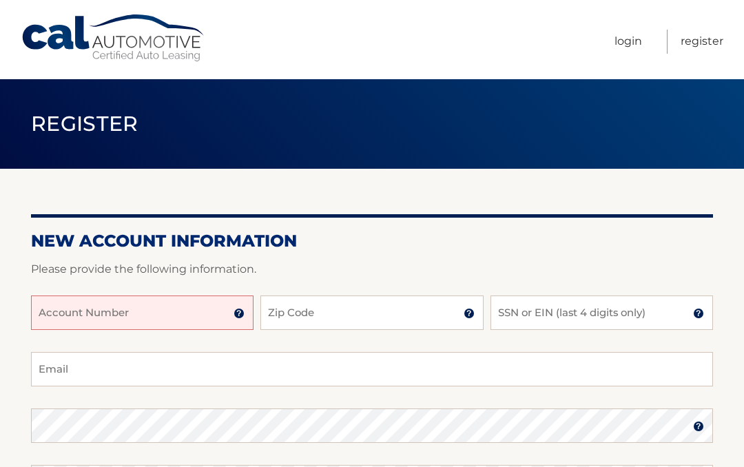
click at [60, 319] on input "Account Number" at bounding box center [142, 313] width 223 height 34
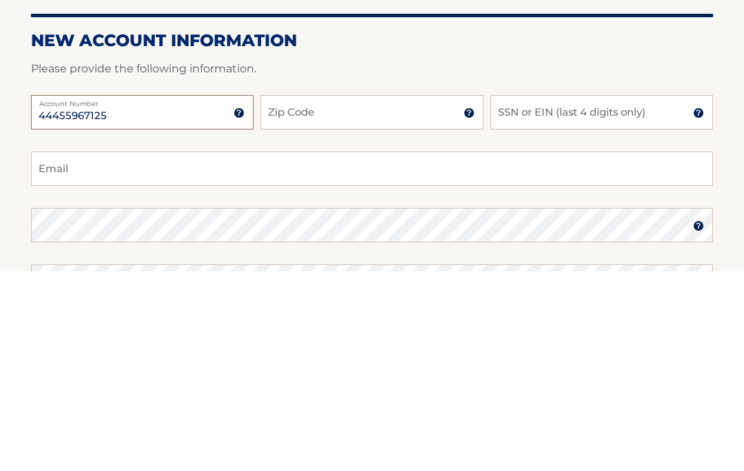
type input "44455967125"
click at [400, 296] on input "Zip Code" at bounding box center [372, 313] width 223 height 34
type input "08107"
click at [622, 296] on input "SSN or EIN (last 4 digits only)" at bounding box center [602, 313] width 223 height 34
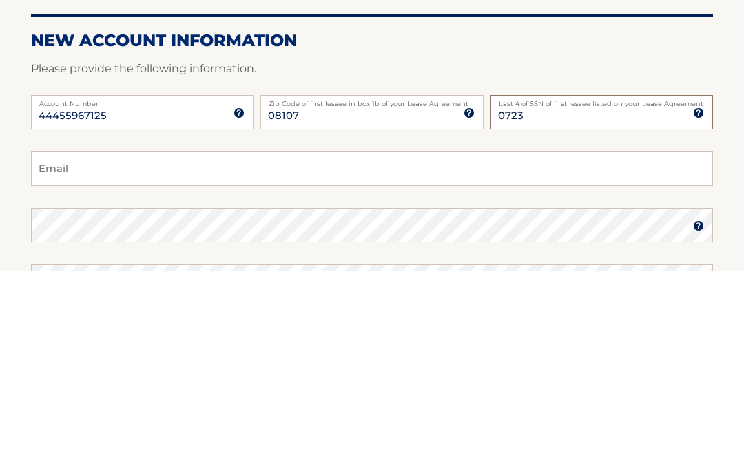
type input "0723"
click at [394, 352] on input "Email" at bounding box center [372, 369] width 682 height 34
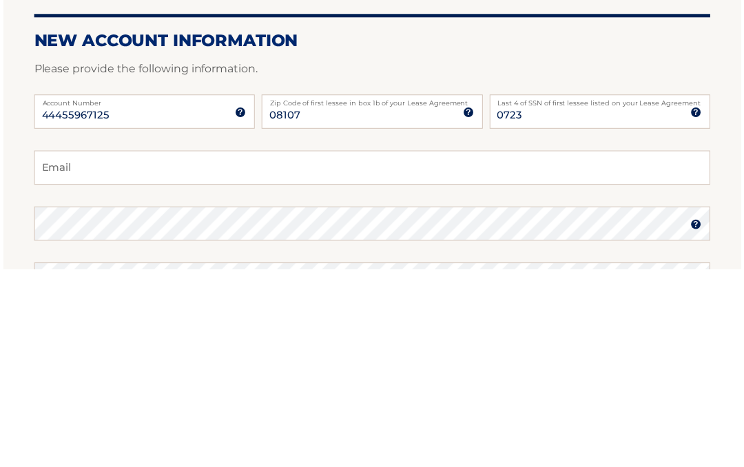
scroll to position [201, 0]
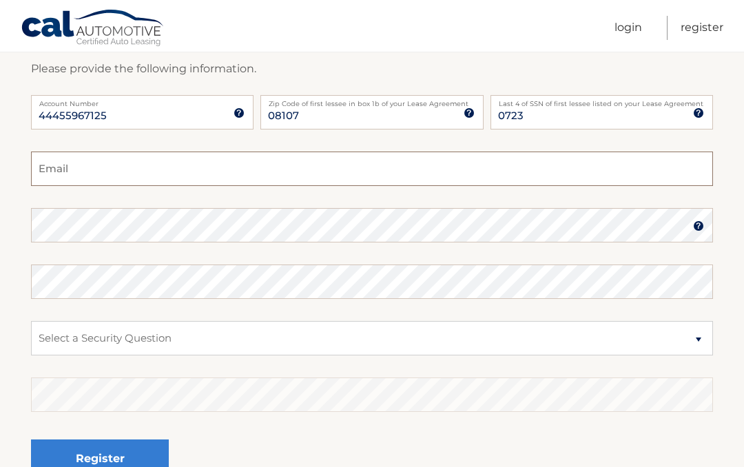
click at [48, 176] on input "Email" at bounding box center [372, 169] width 682 height 34
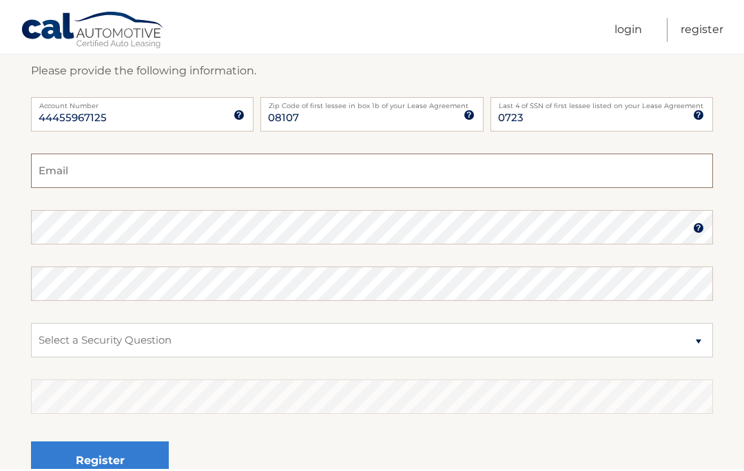
scroll to position [200, 0]
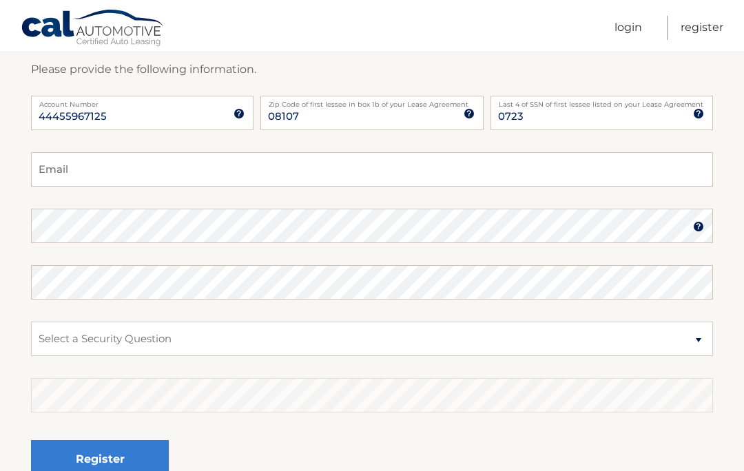
type input "casurmick@verizon.net"
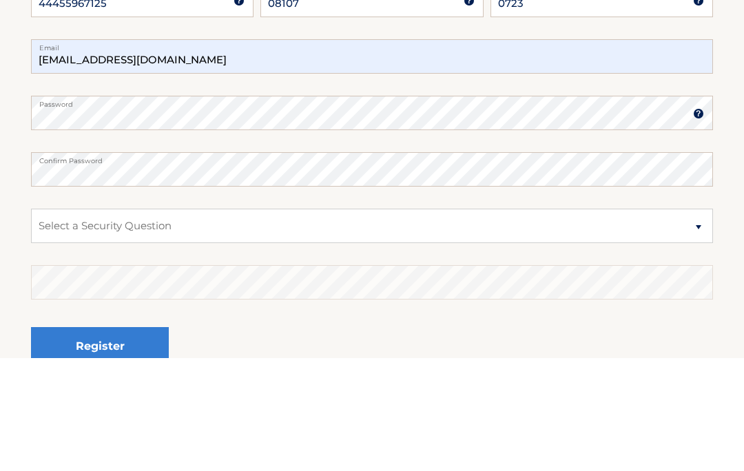
click at [698, 221] on img at bounding box center [698, 226] width 11 height 11
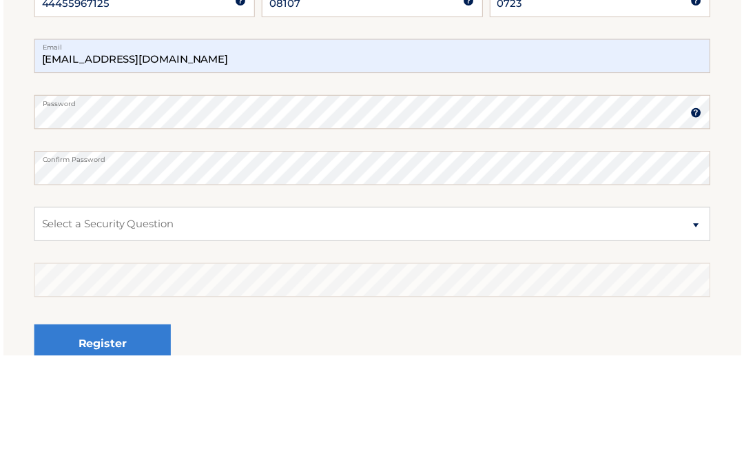
scroll to position [314, 0]
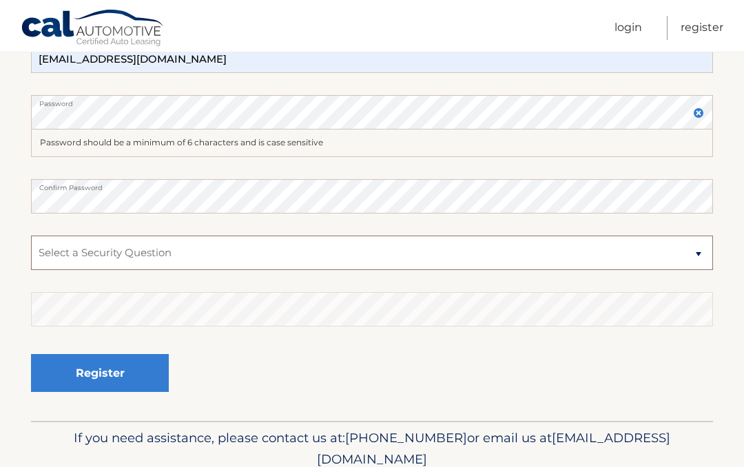
click at [254, 256] on select "Select a Security Question What was the name of your elementary school? What is…" at bounding box center [372, 253] width 682 height 34
select select "2"
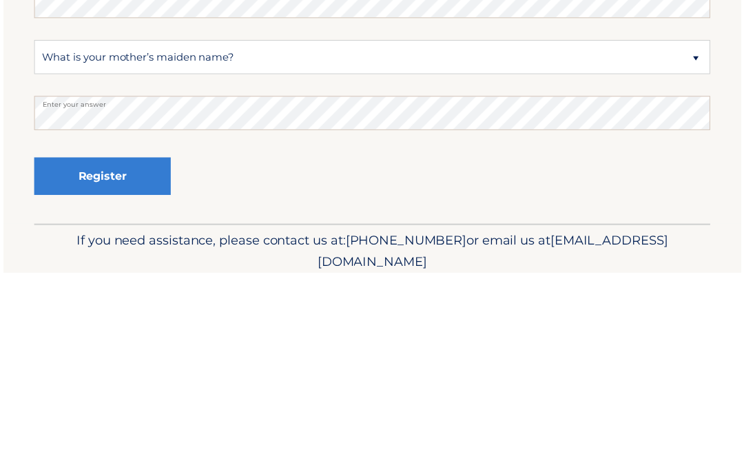
scroll to position [370, 0]
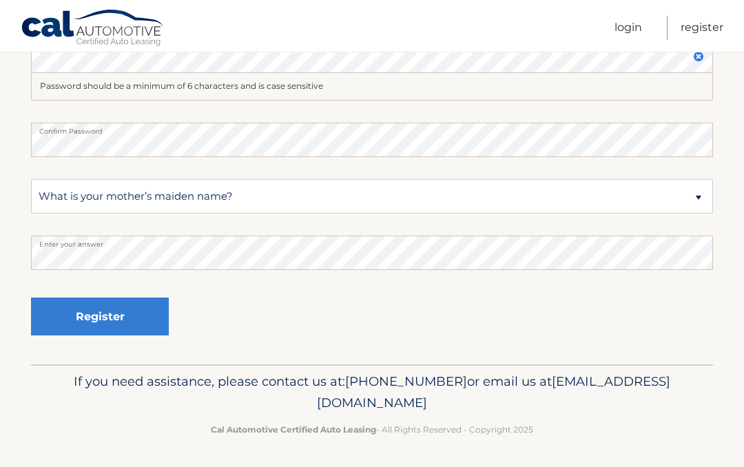
click at [79, 312] on button "Register" at bounding box center [100, 317] width 138 height 38
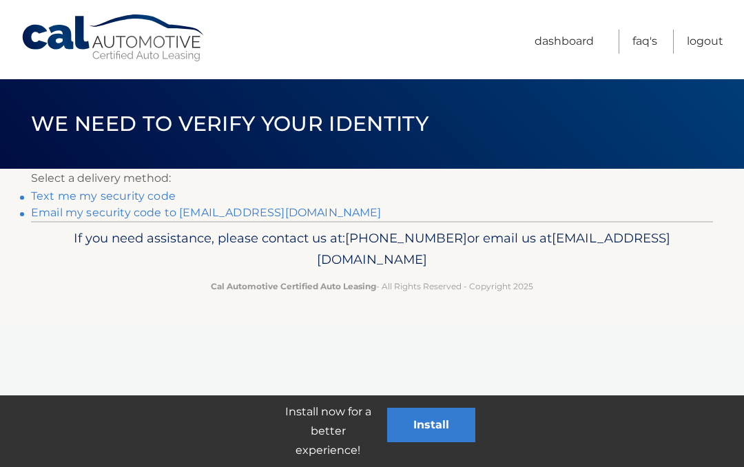
click at [157, 199] on link "Text me my security code" at bounding box center [103, 196] width 145 height 13
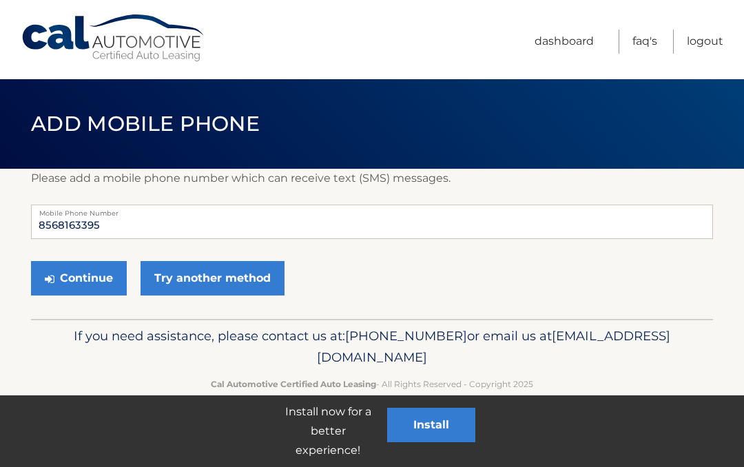
click at [79, 283] on button "Continue" at bounding box center [79, 278] width 96 height 34
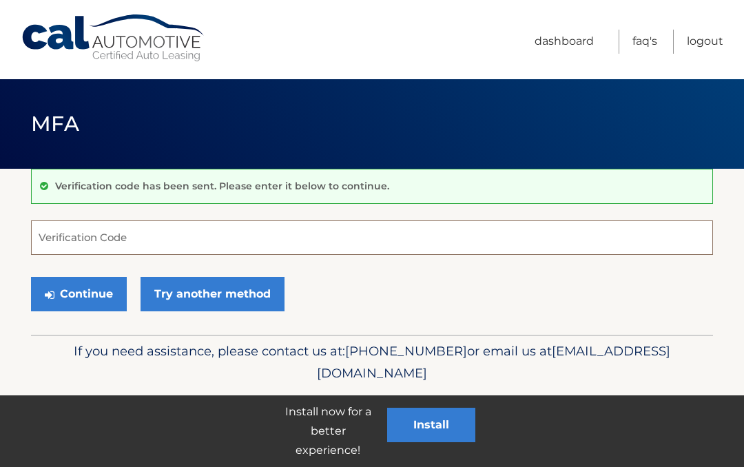
click at [128, 238] on input "Verification Code" at bounding box center [372, 238] width 682 height 34
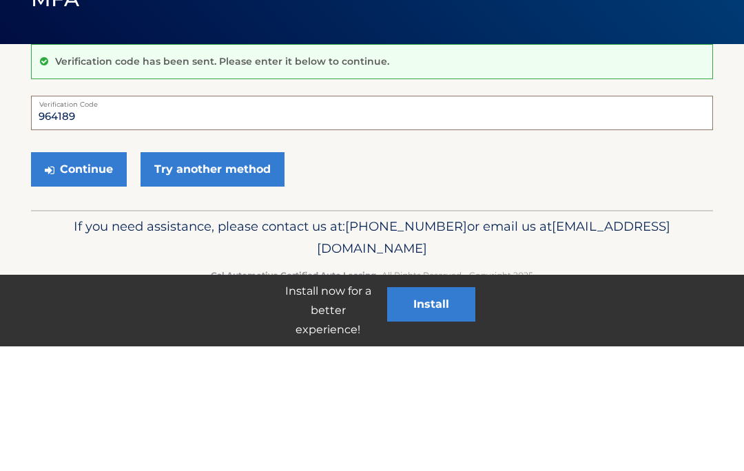
type input "964189"
click at [100, 277] on button "Continue" at bounding box center [79, 294] width 96 height 34
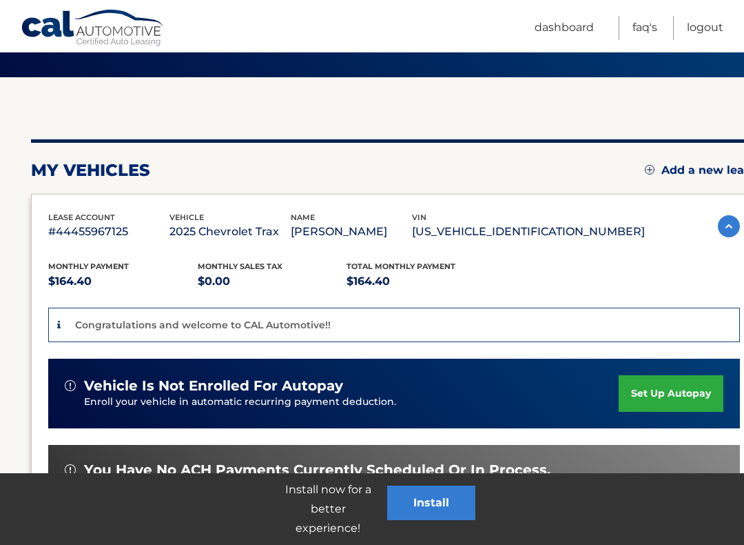
scroll to position [90, 0]
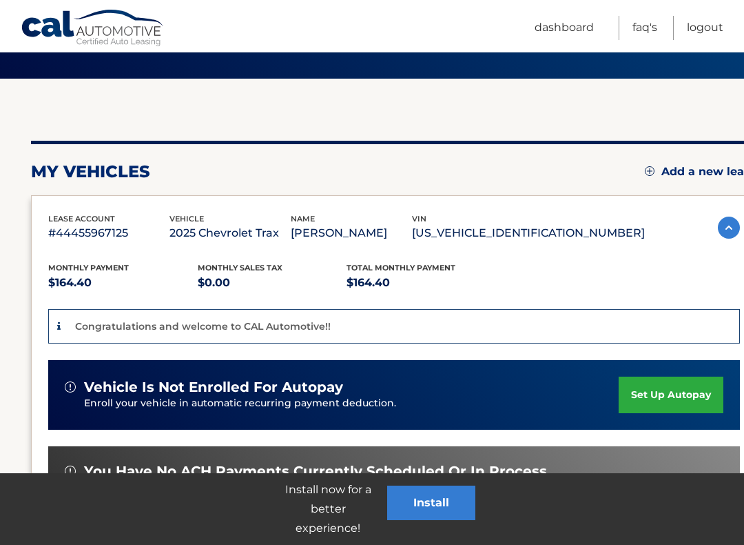
click at [671, 396] on link "set up autopay" at bounding box center [671, 394] width 105 height 37
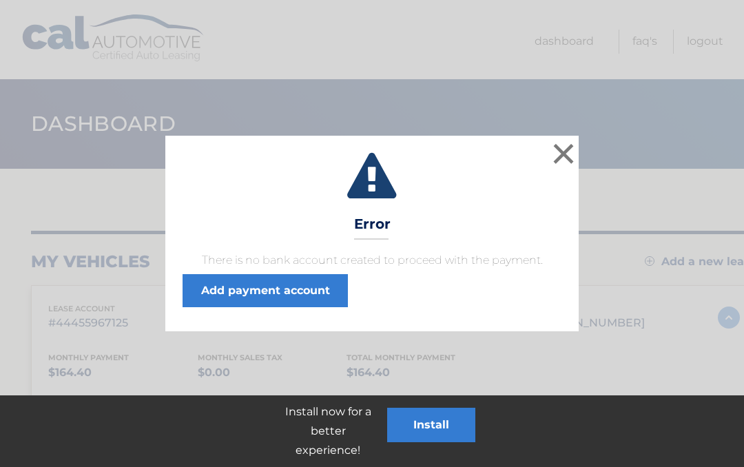
click at [565, 155] on button "×" at bounding box center [564, 154] width 28 height 28
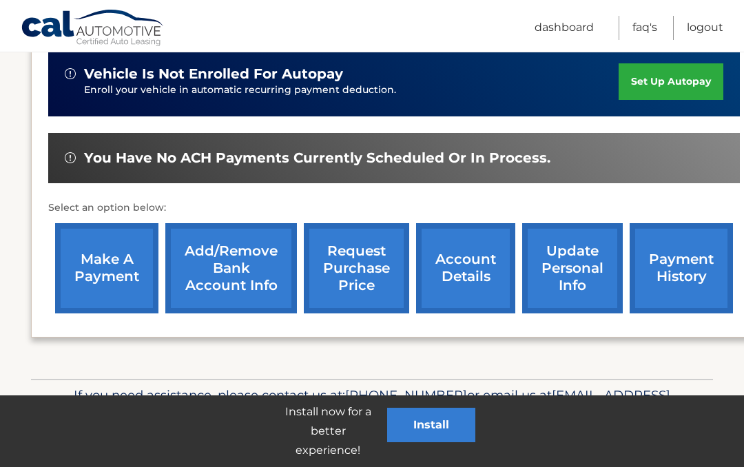
scroll to position [416, 0]
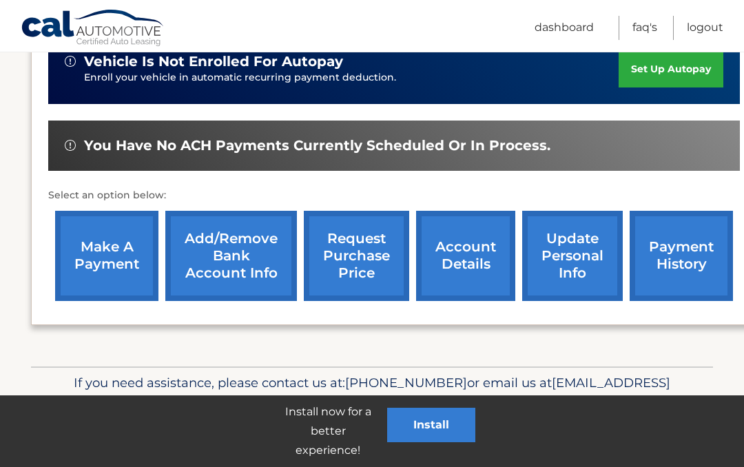
click at [227, 265] on link "Add/Remove bank account info" at bounding box center [231, 256] width 132 height 90
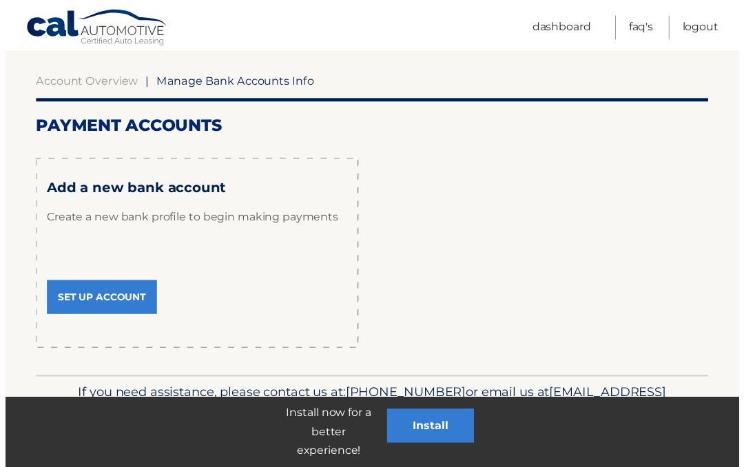
scroll to position [124, 0]
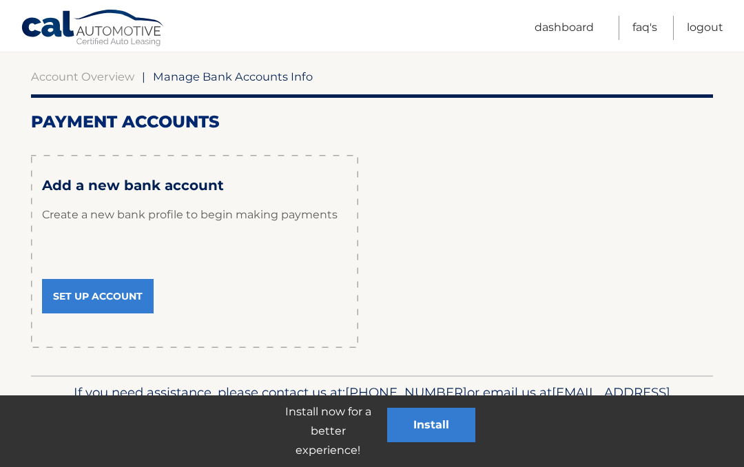
click at [114, 290] on link "Set Up Account" at bounding box center [98, 296] width 112 height 34
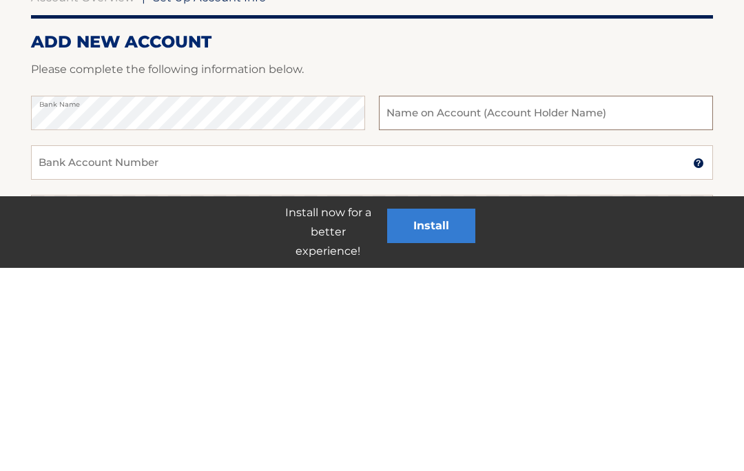
click at [626, 299] on input "text" at bounding box center [546, 316] width 334 height 34
type input "Cathy Surmick"
click at [543, 349] on input "Bank Account Number" at bounding box center [372, 366] width 682 height 34
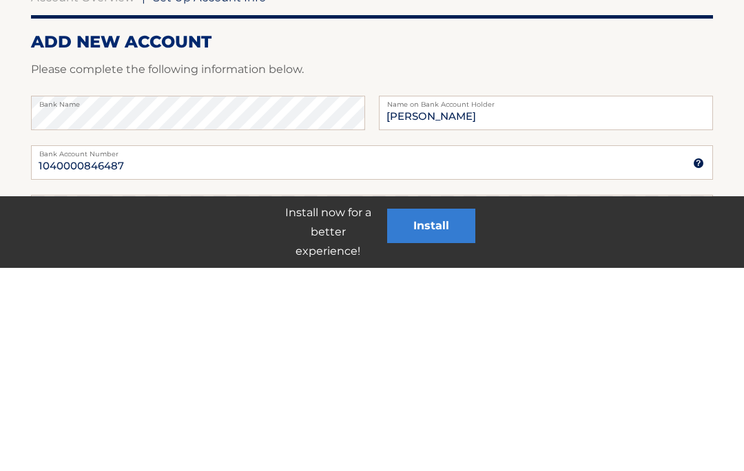
scroll to position [203, 0]
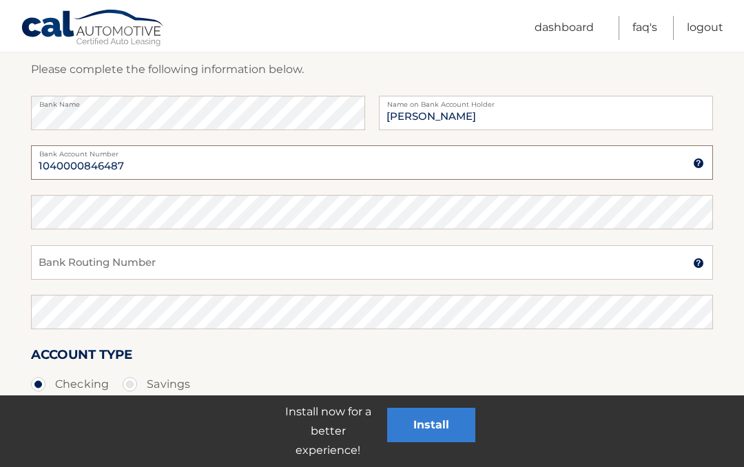
type input "1040000846487"
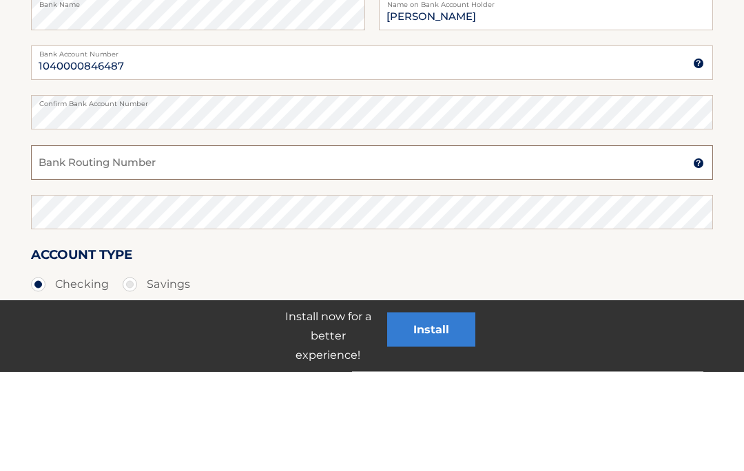
click at [554, 245] on input "Bank Routing Number" at bounding box center [372, 262] width 682 height 34
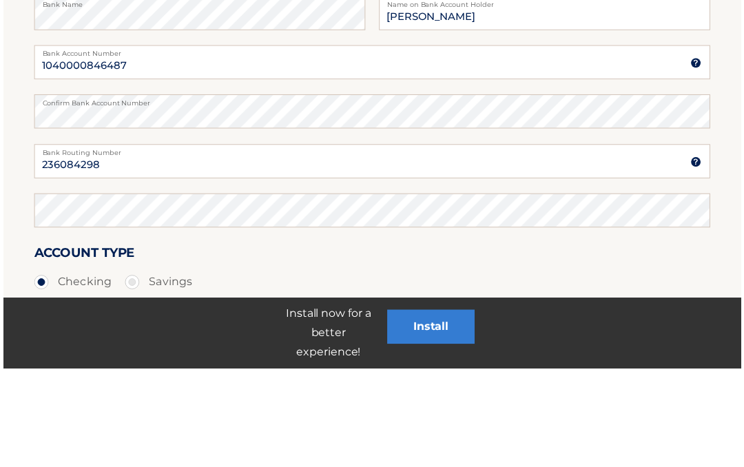
scroll to position [303, 0]
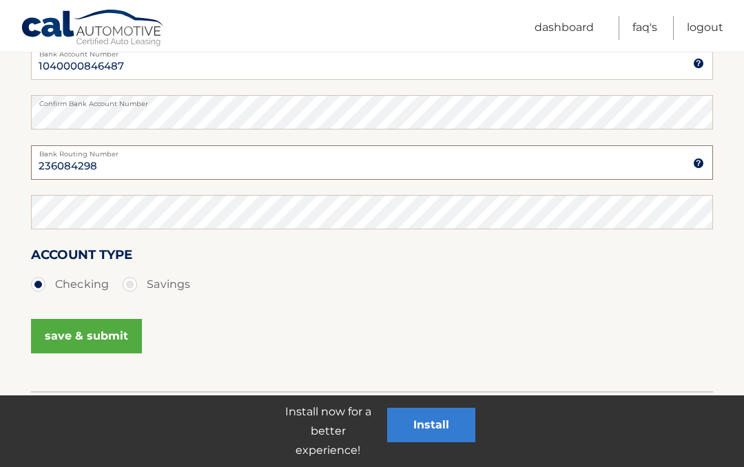
type input "236084298"
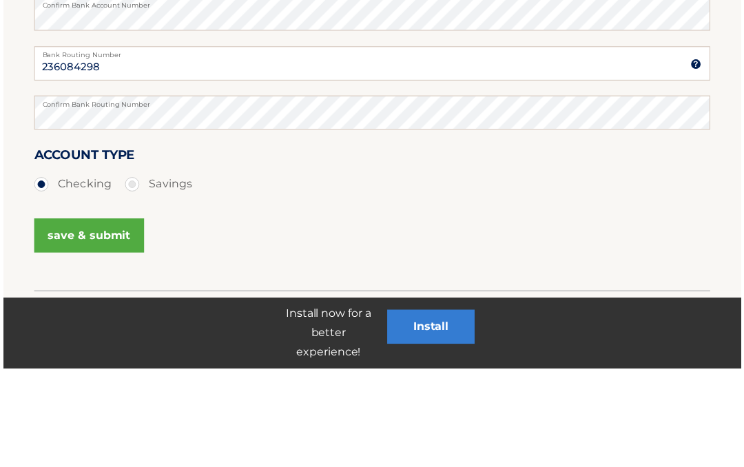
scroll to position [330, 0]
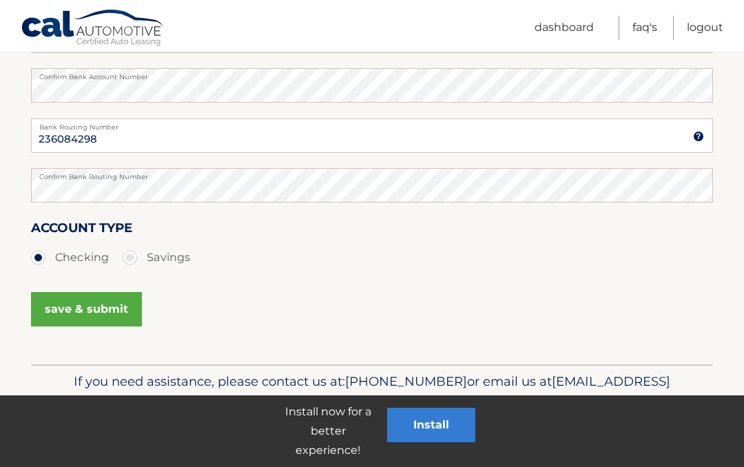
click at [59, 301] on button "save & submit" at bounding box center [86, 309] width 111 height 34
click at [88, 304] on button "save & submit" at bounding box center [86, 309] width 111 height 34
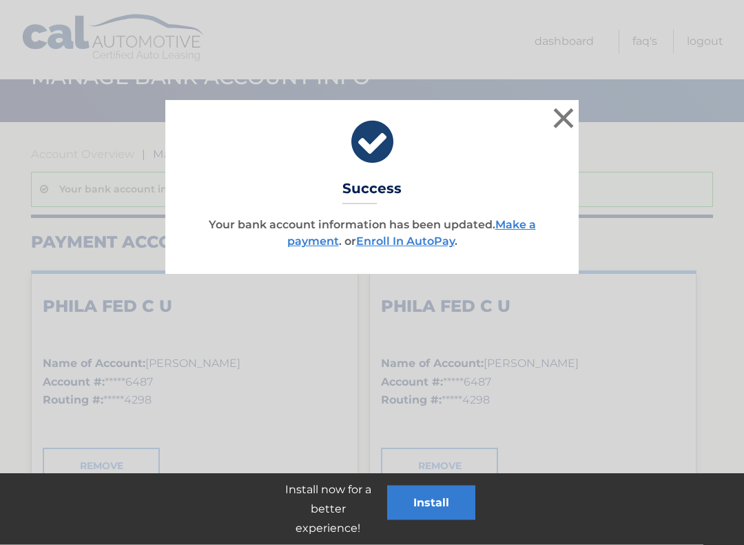
scroll to position [50, 0]
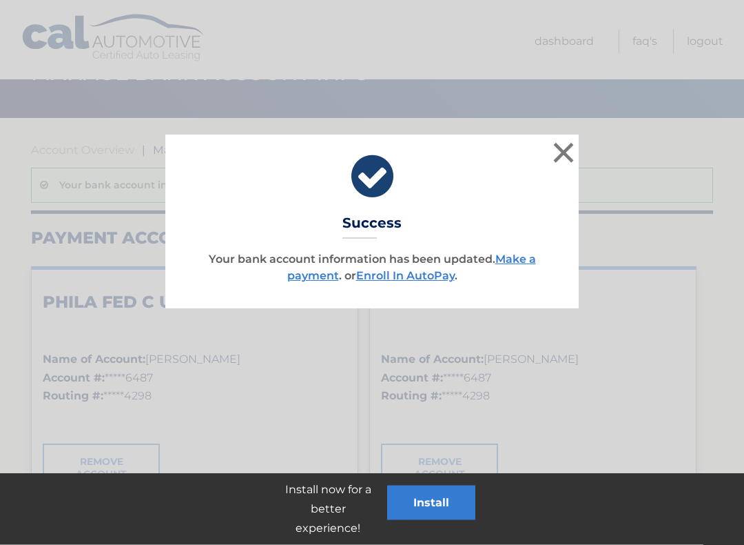
click at [564, 152] on button "×" at bounding box center [564, 153] width 28 height 28
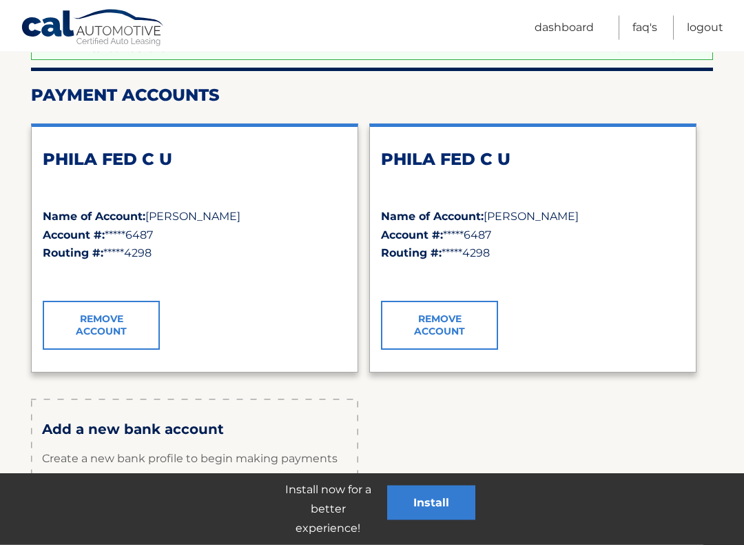
scroll to position [194, 0]
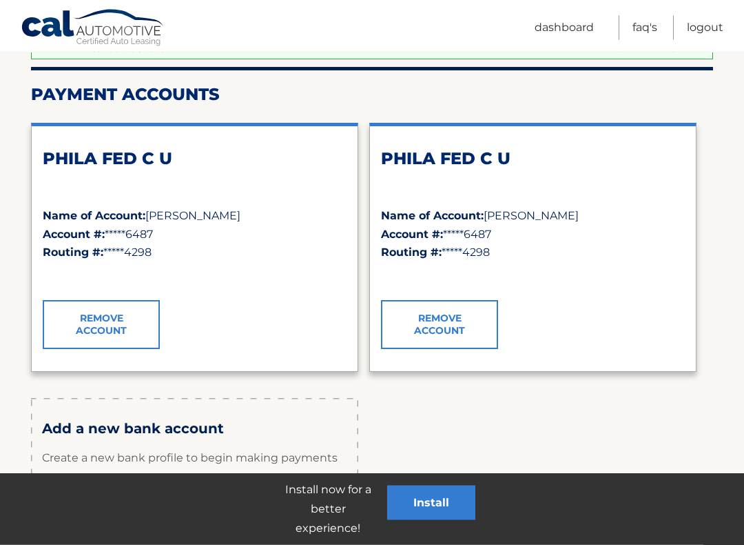
click at [453, 318] on link "Remove Account" at bounding box center [439, 325] width 117 height 48
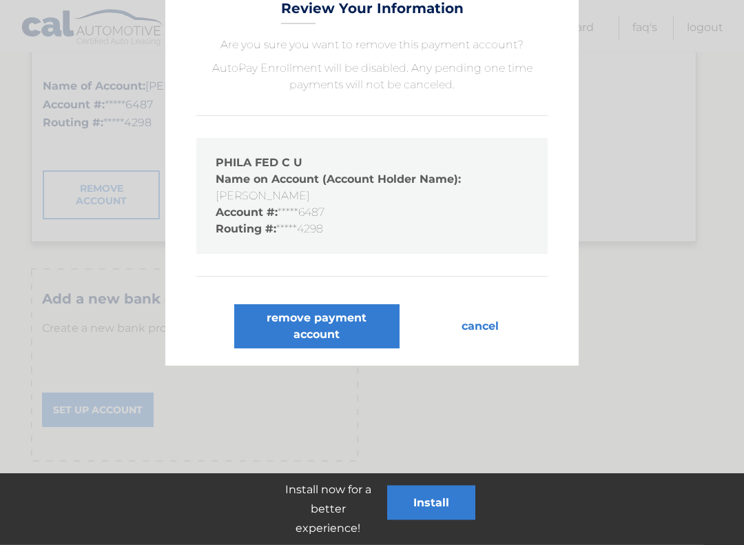
scroll to position [324, 0]
click at [352, 331] on button "remove payment account" at bounding box center [316, 326] width 165 height 44
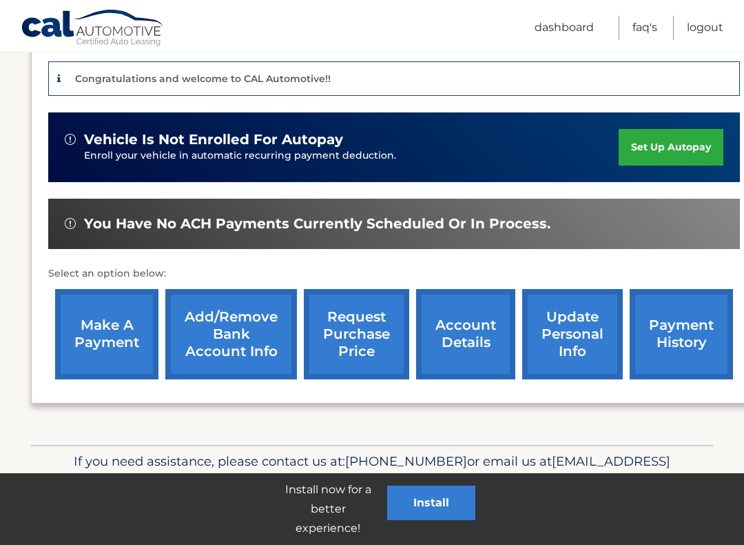
scroll to position [338, 0]
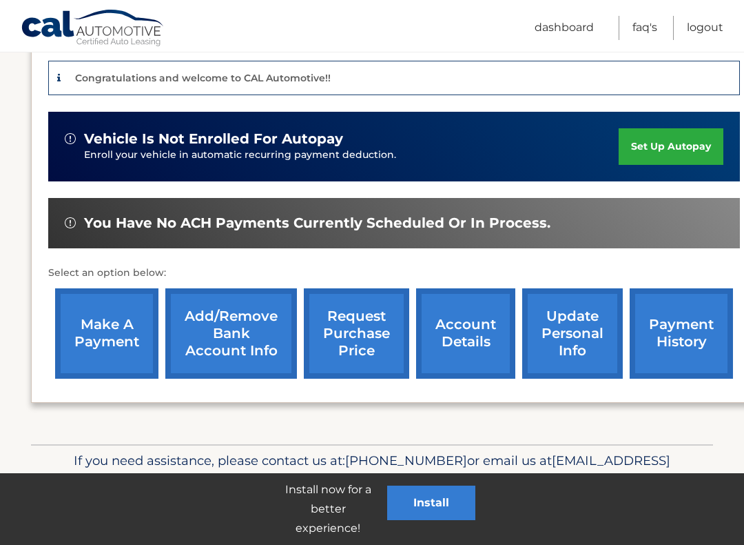
click at [226, 345] on link "Add/Remove bank account info" at bounding box center [231, 333] width 132 height 90
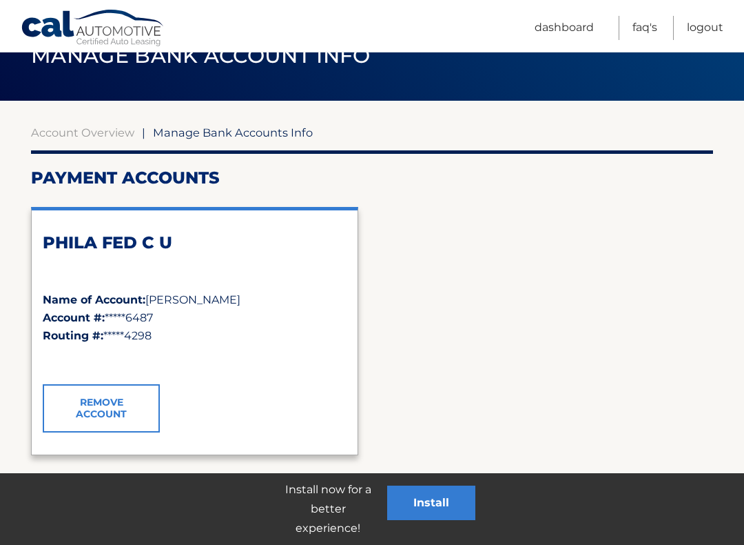
scroll to position [84, 0]
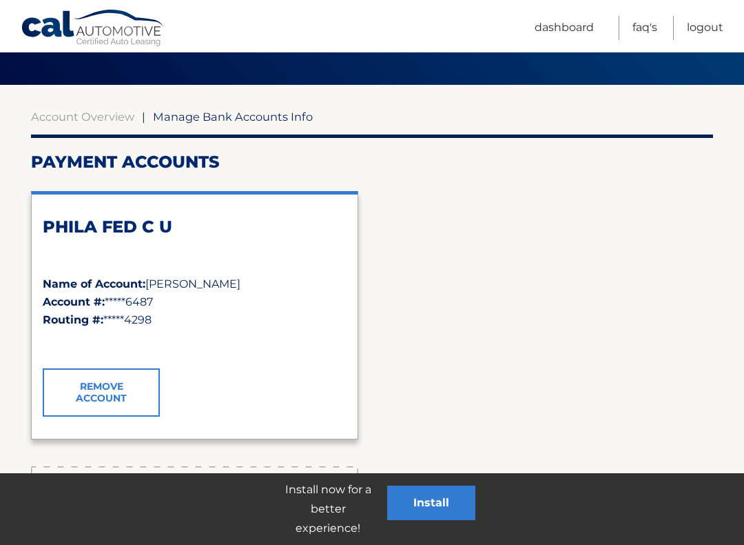
click at [282, 114] on span "Manage Bank Accounts Info" at bounding box center [233, 117] width 160 height 14
click at [238, 119] on span "Manage Bank Accounts Info" at bounding box center [233, 117] width 160 height 14
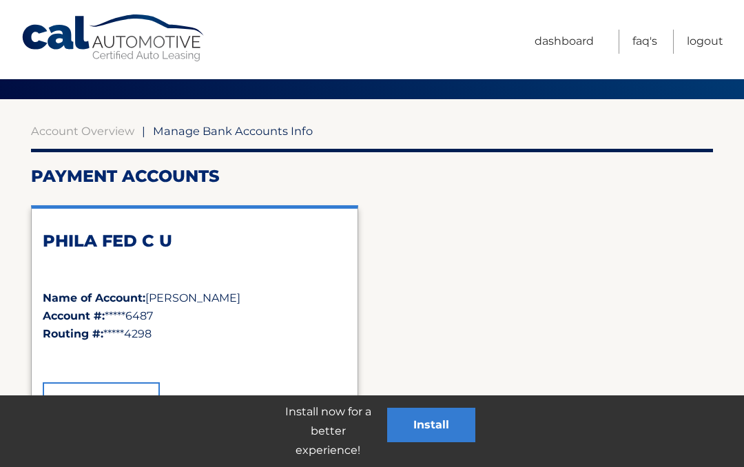
scroll to position [0, 0]
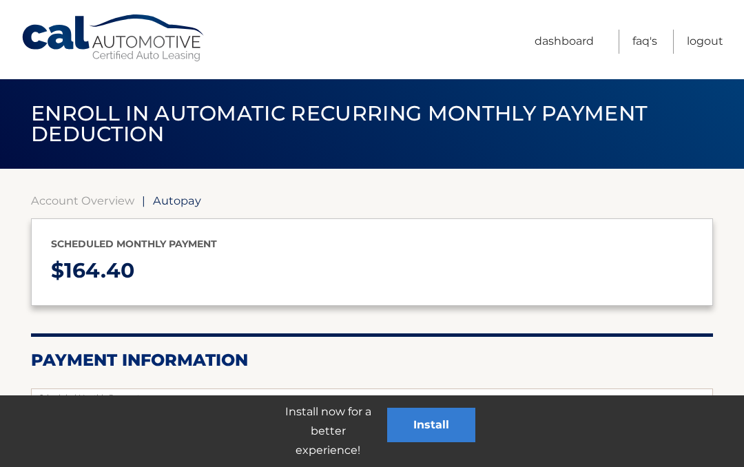
select select "ZmM1MTY4NTUtMGUyMC00NTM0LWIyMTgtYTE3NmExNjNlYjYw"
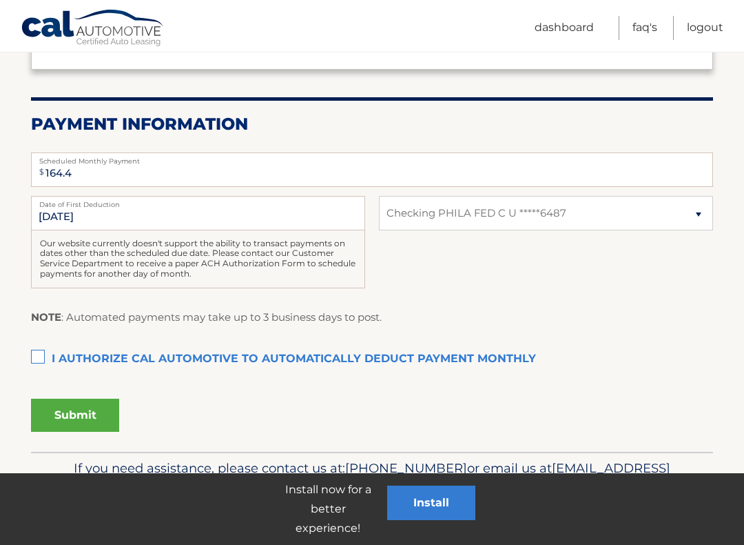
scroll to position [238, 0]
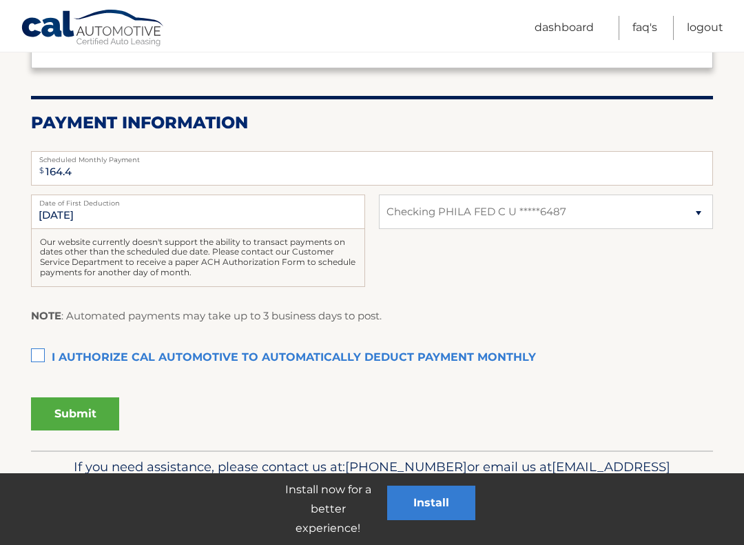
click at [39, 357] on label "I authorize cal automotive to automatically deduct payment monthly This checkbo…" at bounding box center [372, 358] width 682 height 28
click at [0, 0] on input "I authorize cal automotive to automatically deduct payment monthly This checkbo…" at bounding box center [0, 0] width 0 height 0
click at [81, 414] on button "Submit" at bounding box center [75, 413] width 88 height 33
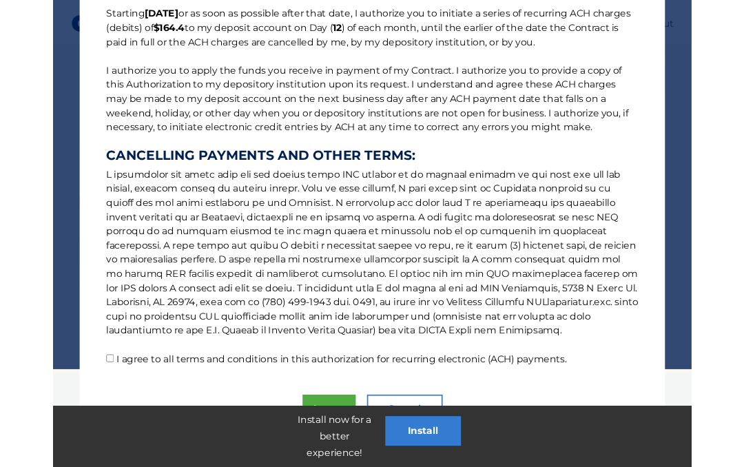
scroll to position [438, 0]
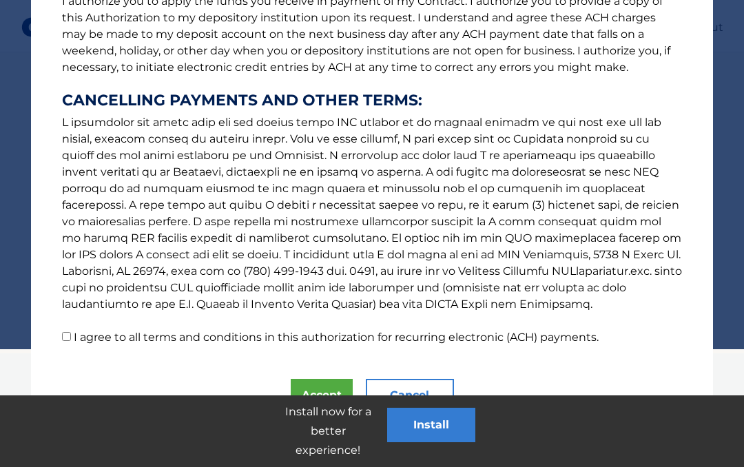
click at [63, 347] on div "The words "I" "me" and "my" mean any identified Customer who signs this Authori…" at bounding box center [372, 133] width 682 height 668
click at [65, 347] on div "The words "I" "me" and "my" mean any identified Customer who signs this Authori…" at bounding box center [372, 133] width 682 height 668
click at [66, 339] on input "I agree to all terms and conditions in this authorization for recurring electro…" at bounding box center [66, 336] width 9 height 9
checkbox input "true"
click at [332, 385] on button "Accept" at bounding box center [322, 395] width 62 height 33
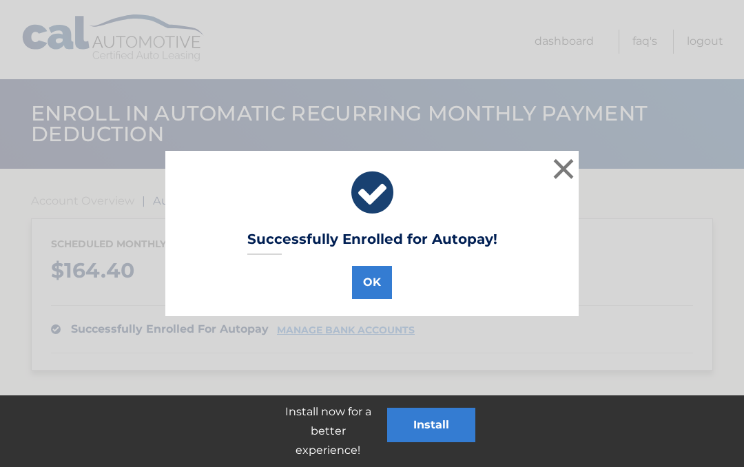
click at [374, 287] on button "OK" at bounding box center [372, 282] width 40 height 33
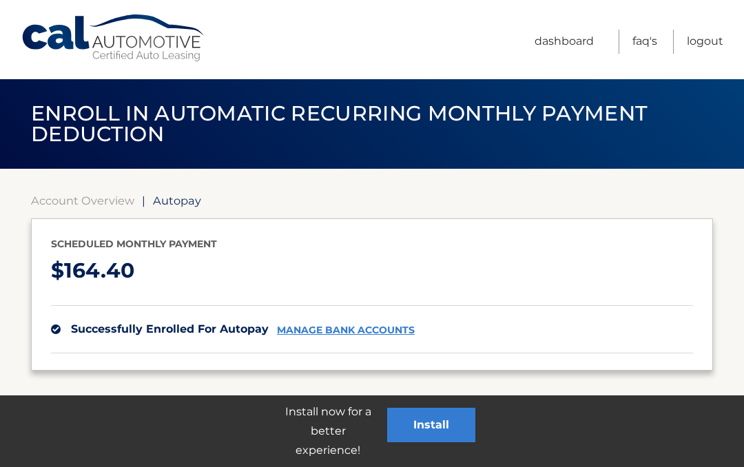
click at [440, 427] on button "Install" at bounding box center [431, 425] width 88 height 34
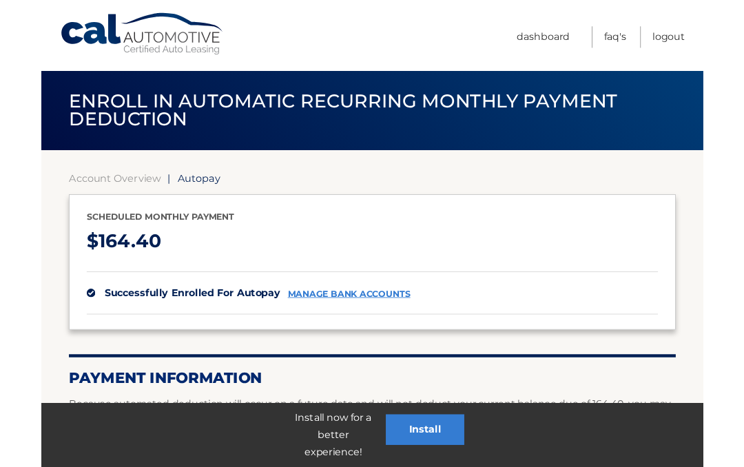
scroll to position [190, 0]
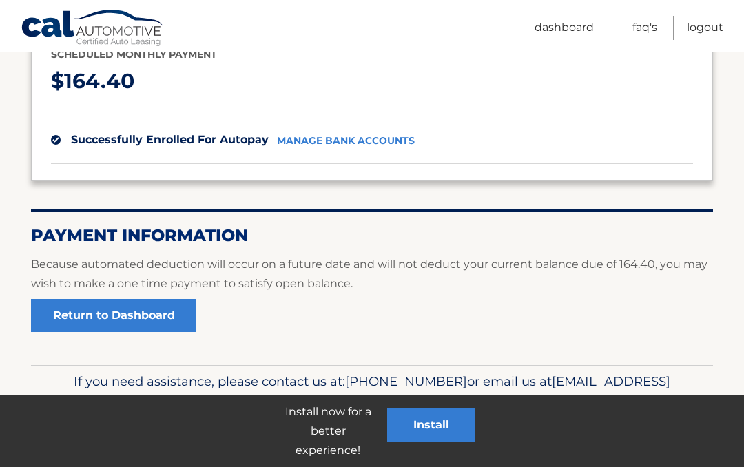
click at [143, 316] on link "Return to Dashboard" at bounding box center [113, 315] width 165 height 33
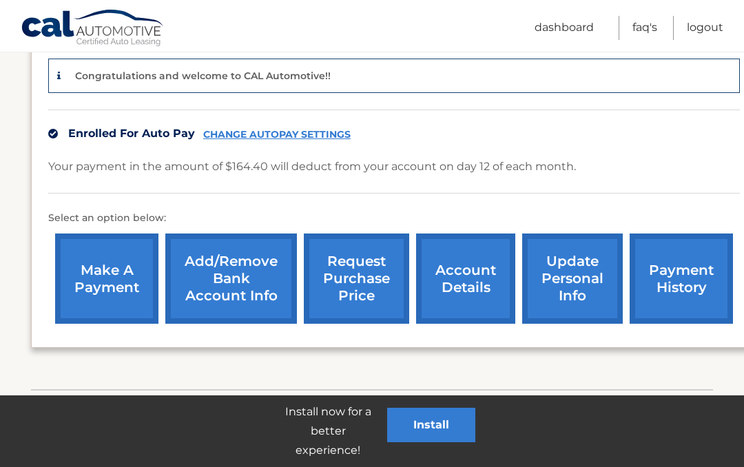
scroll to position [364, 0]
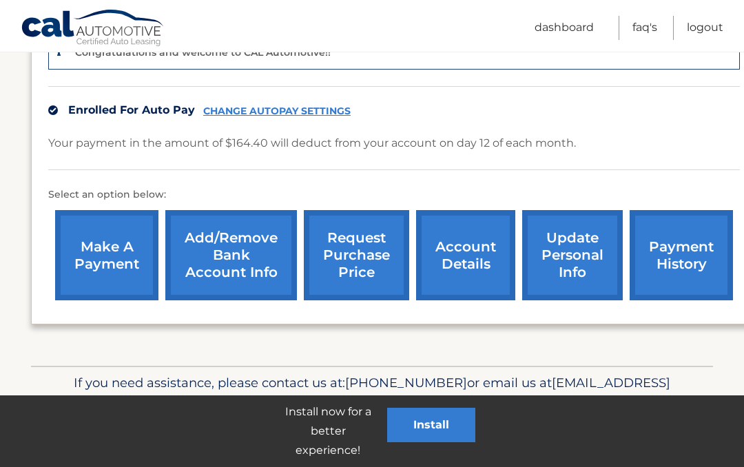
click at [711, 30] on link "Logout" at bounding box center [705, 28] width 37 height 24
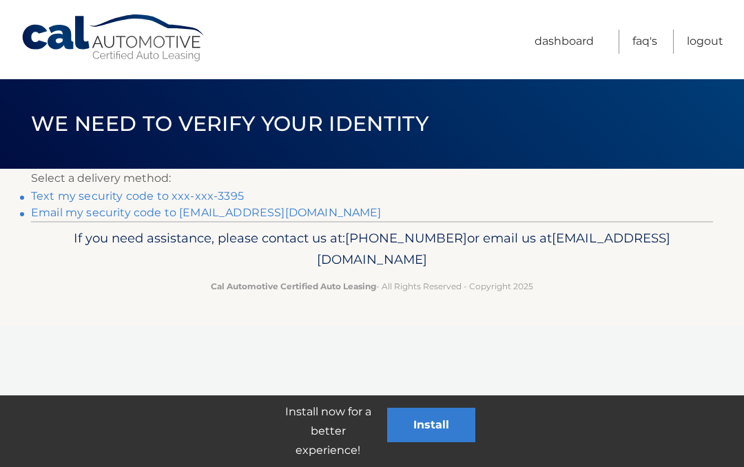
click at [158, 194] on link "Text my security code to xxx-xxx-3395" at bounding box center [137, 196] width 213 height 13
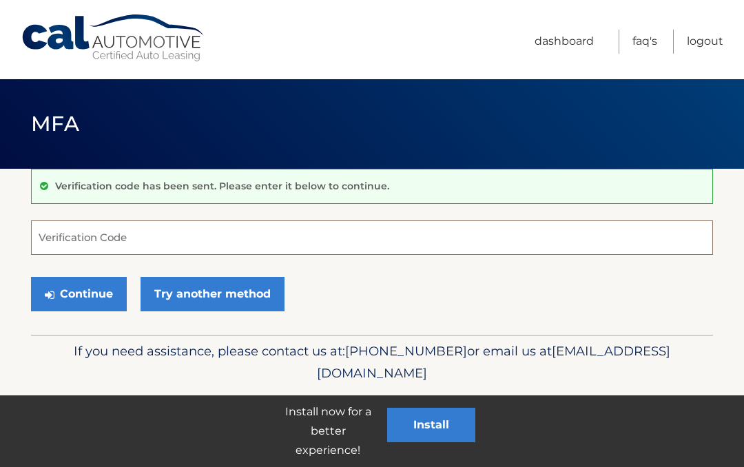
click at [143, 245] on input "Verification Code" at bounding box center [372, 238] width 682 height 34
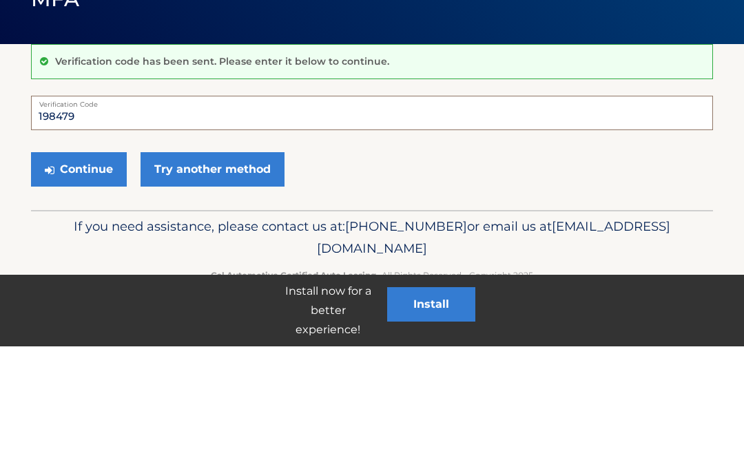
type input "198479"
click at [108, 277] on button "Continue" at bounding box center [79, 294] width 96 height 34
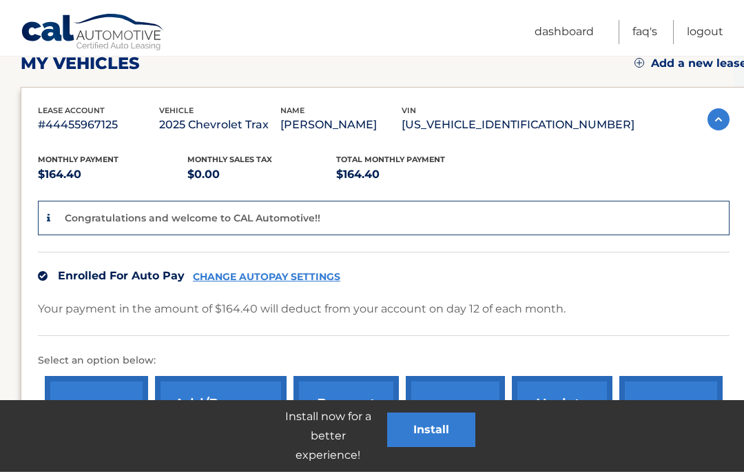
scroll to position [199, 0]
